Goal: Find specific page/section: Find specific page/section

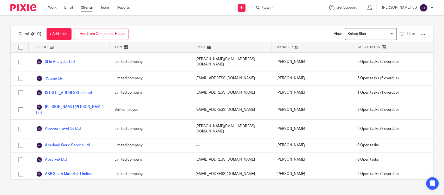
click at [280, 8] on input "Search" at bounding box center [284, 8] width 47 height 5
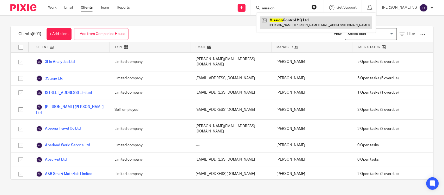
type input "mission"
click at [293, 21] on link at bounding box center [316, 22] width 112 height 12
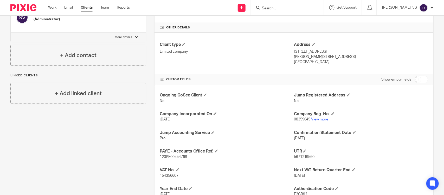
scroll to position [174, 0]
